Goal: Find specific page/section: Find specific page/section

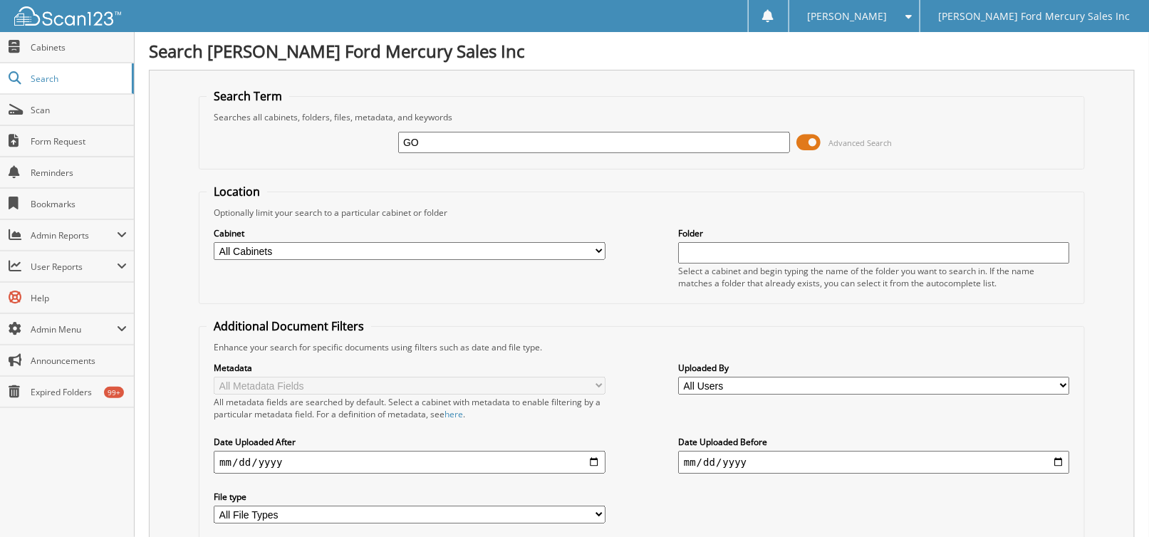
type input "G"
type input "339256"
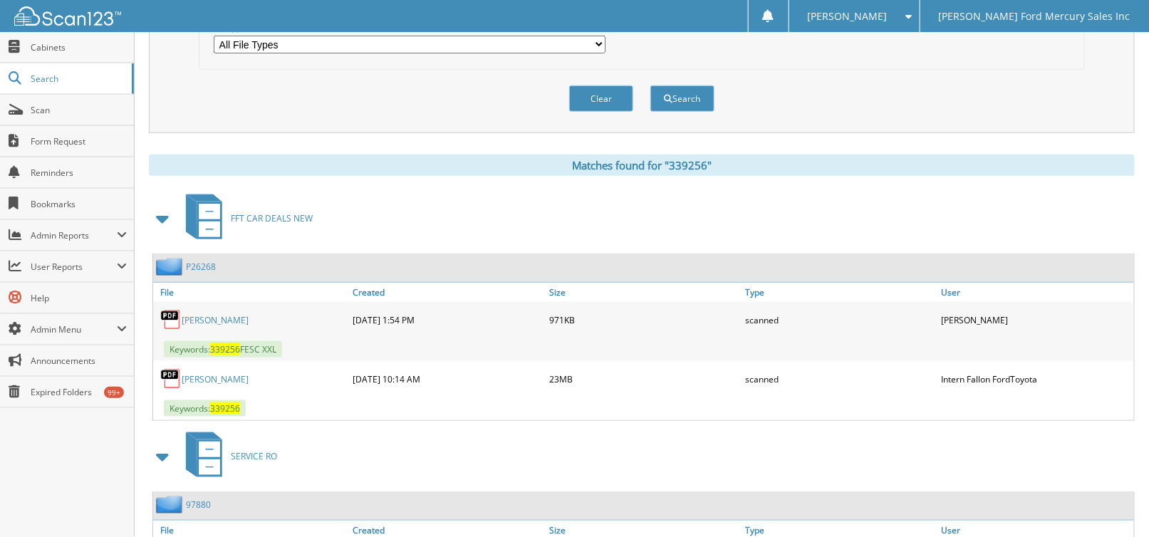
scroll to position [499, 0]
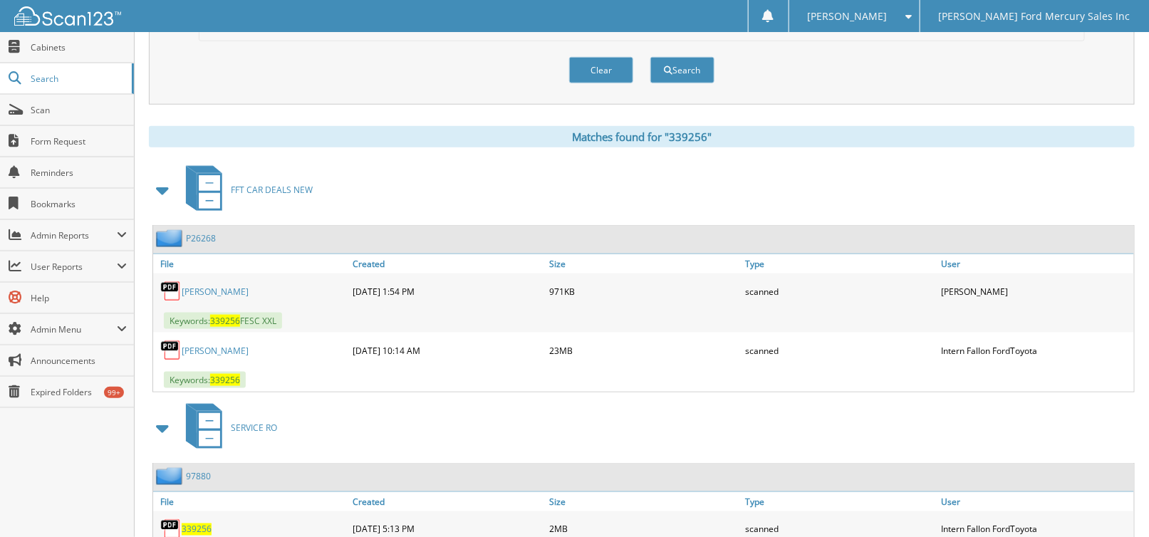
click at [199, 345] on link "[PERSON_NAME]" at bounding box center [215, 351] width 67 height 12
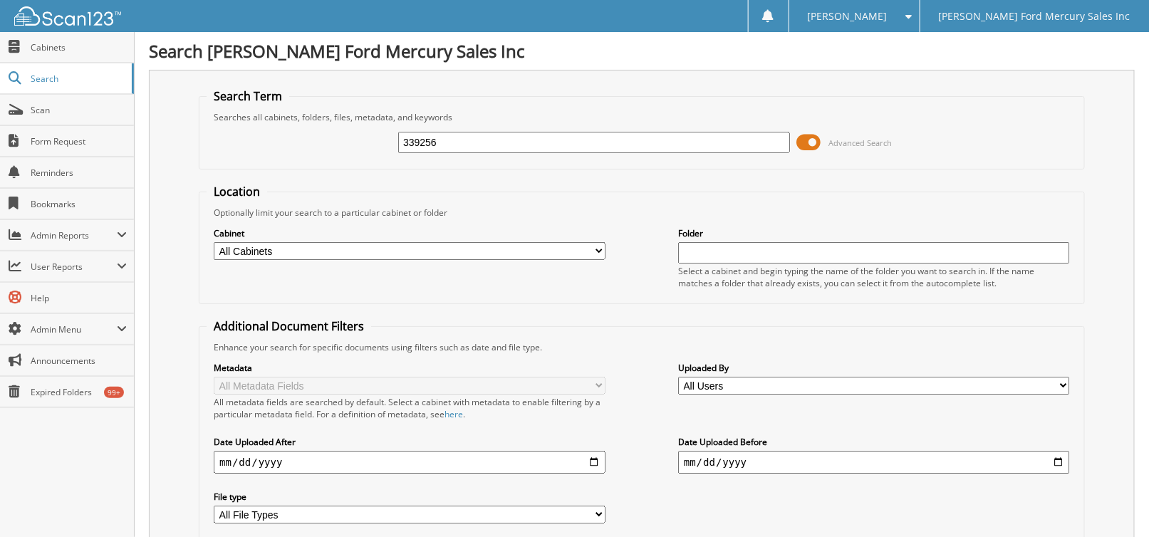
drag, startPoint x: 514, startPoint y: 151, endPoint x: 360, endPoint y: 136, distance: 154.6
click at [360, 136] on div "339256 Advanced Search" at bounding box center [642, 142] width 871 height 38
type input "904941"
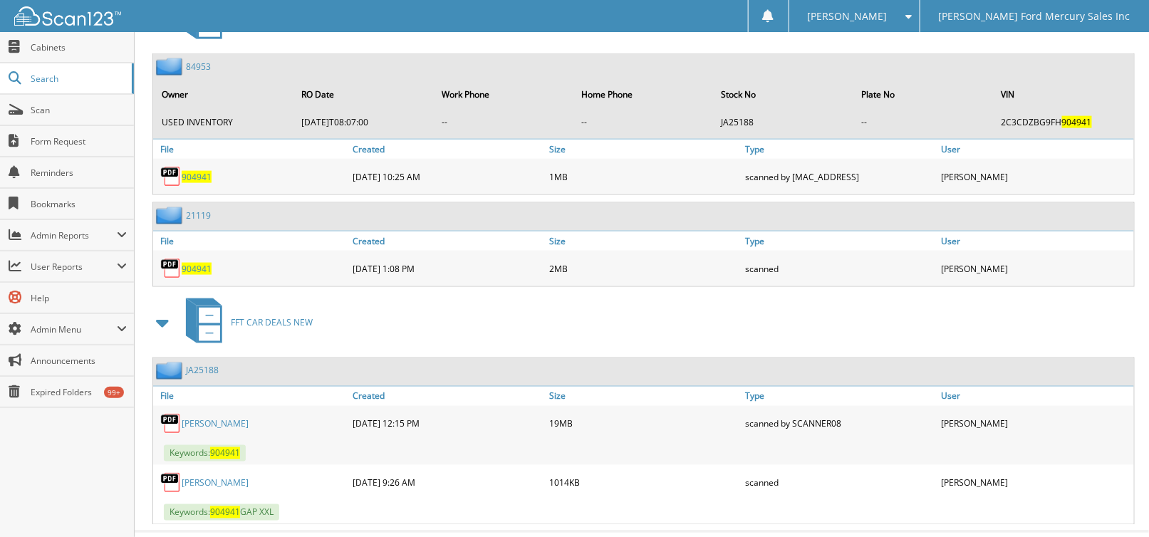
scroll to position [680, 0]
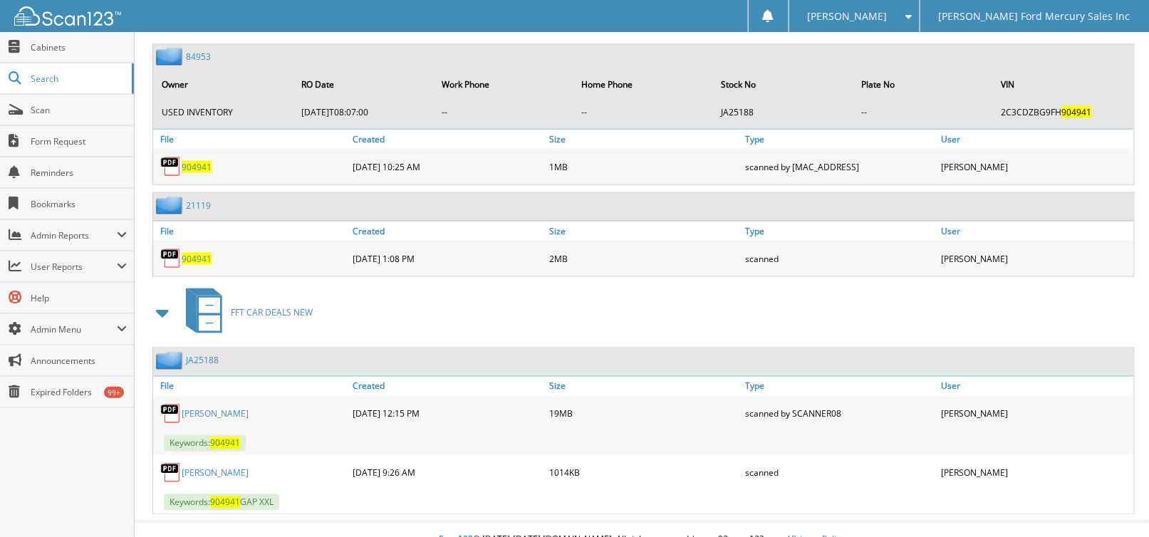
click at [197, 467] on link "OGLE" at bounding box center [215, 473] width 67 height 12
click at [607, 44] on div "84953 Owner RO Date Work Phone Home Phone Stock No Plate No VIN USED INVENTORY …" at bounding box center [643, 86] width 981 height 85
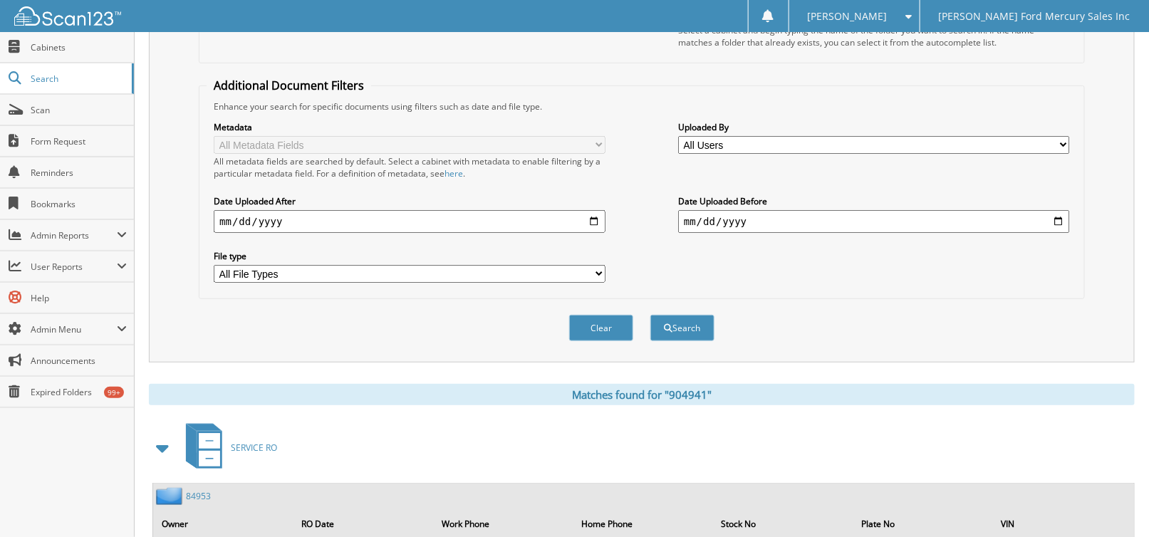
scroll to position [0, 0]
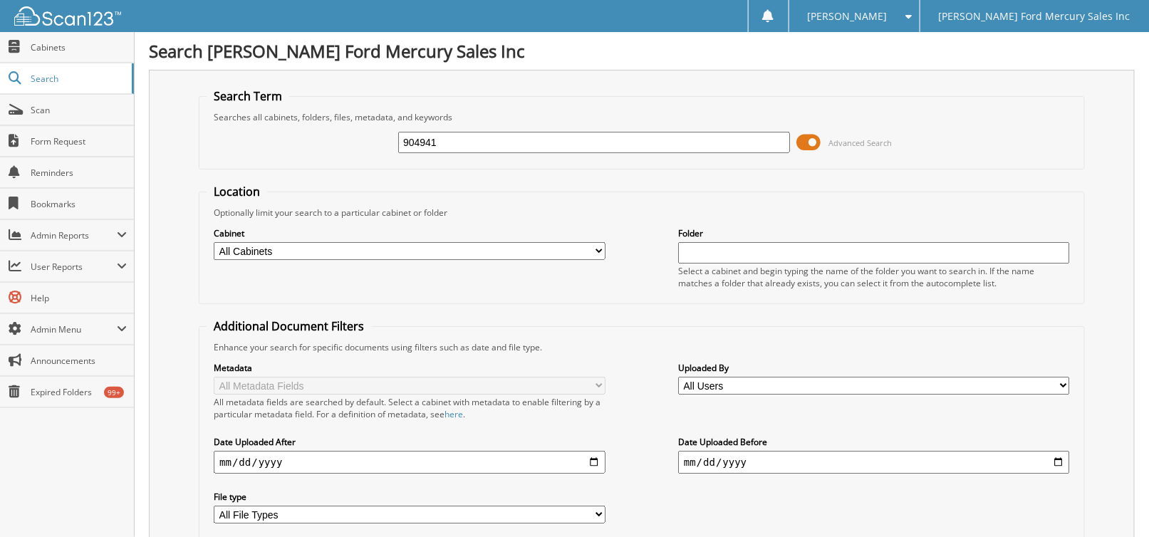
click at [581, 90] on fieldset "Search Term Searches all cabinets, folders, files, metadata, and keywords 90494…" at bounding box center [642, 128] width 886 height 81
click at [586, 41] on h1 "Search [PERSON_NAME] Ford Mercury Sales Inc" at bounding box center [642, 51] width 986 height 24
drag, startPoint x: 574, startPoint y: 91, endPoint x: 574, endPoint y: 7, distance: 84.1
click at [574, 88] on fieldset "Search Term Searches all cabinets, folders, files, metadata, and keywords 90494…" at bounding box center [642, 128] width 886 height 81
